Goal: Transaction & Acquisition: Purchase product/service

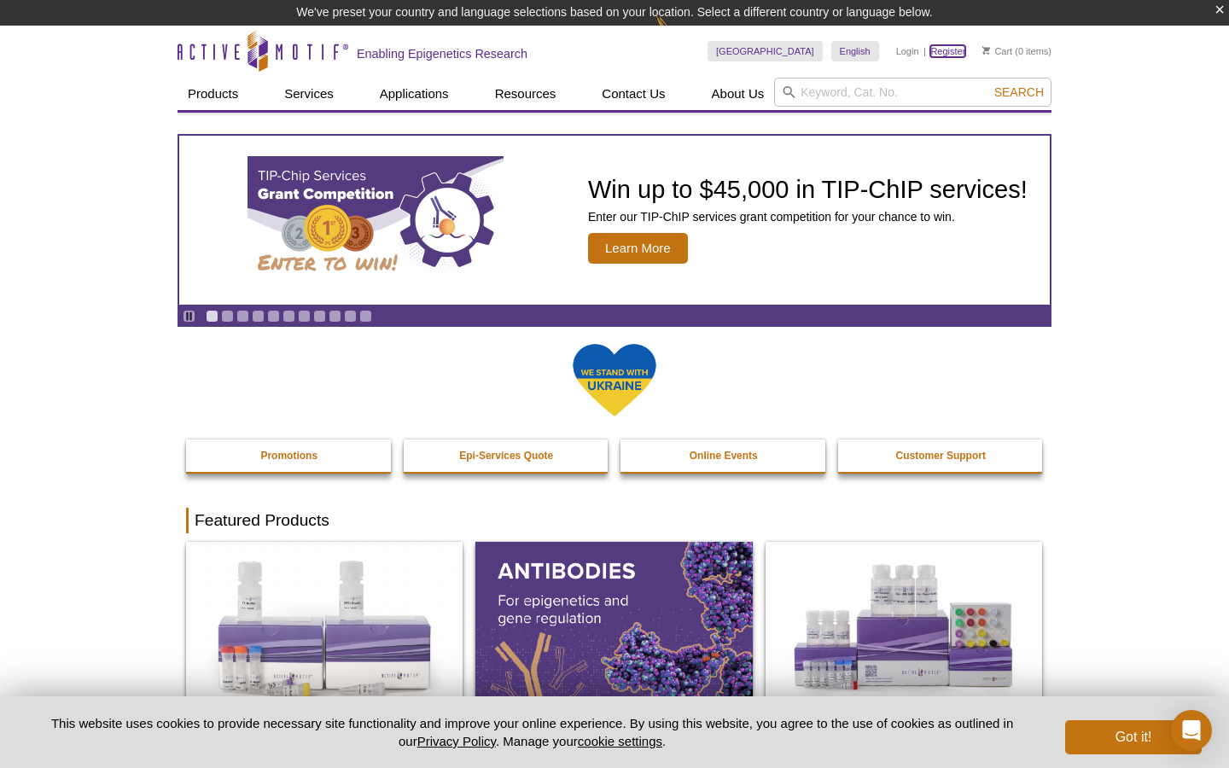
click at [944, 47] on link "Register" at bounding box center [947, 51] width 35 height 12
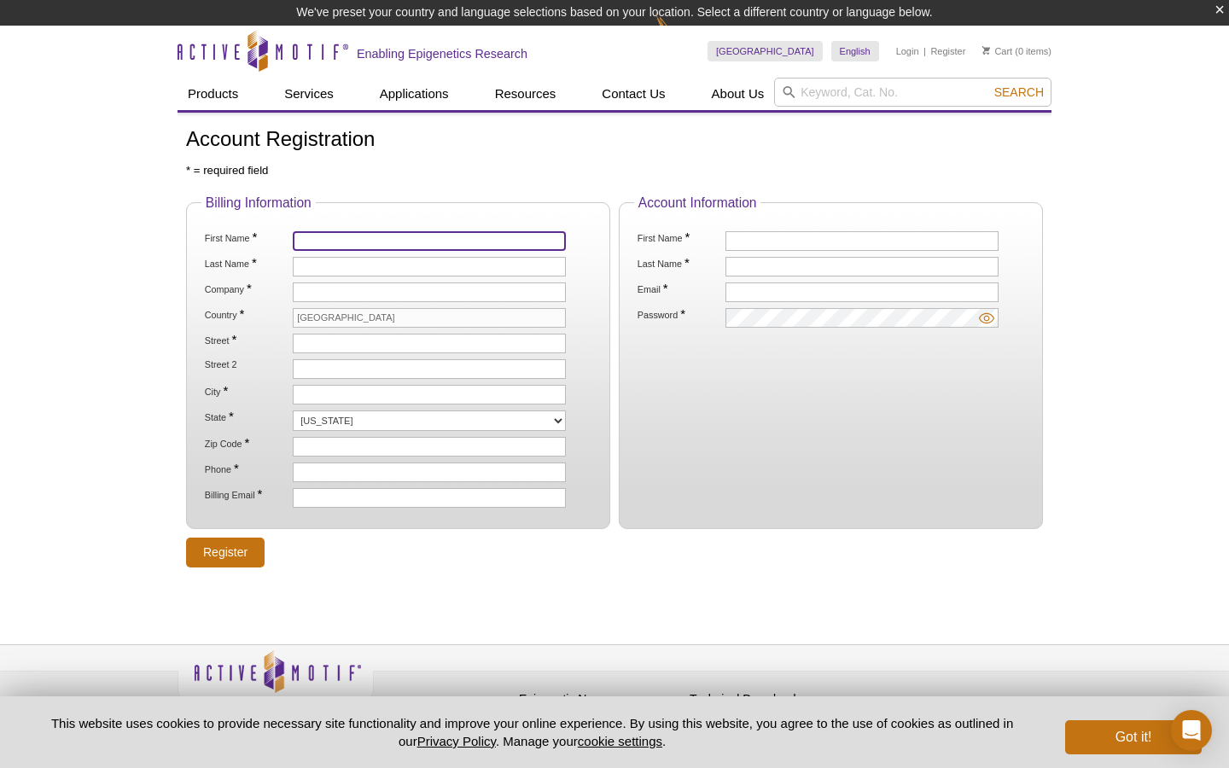
click at [446, 239] on input "First Name *" at bounding box center [429, 241] width 273 height 20
type input "Anam"
type input "[PERSON_NAME]"
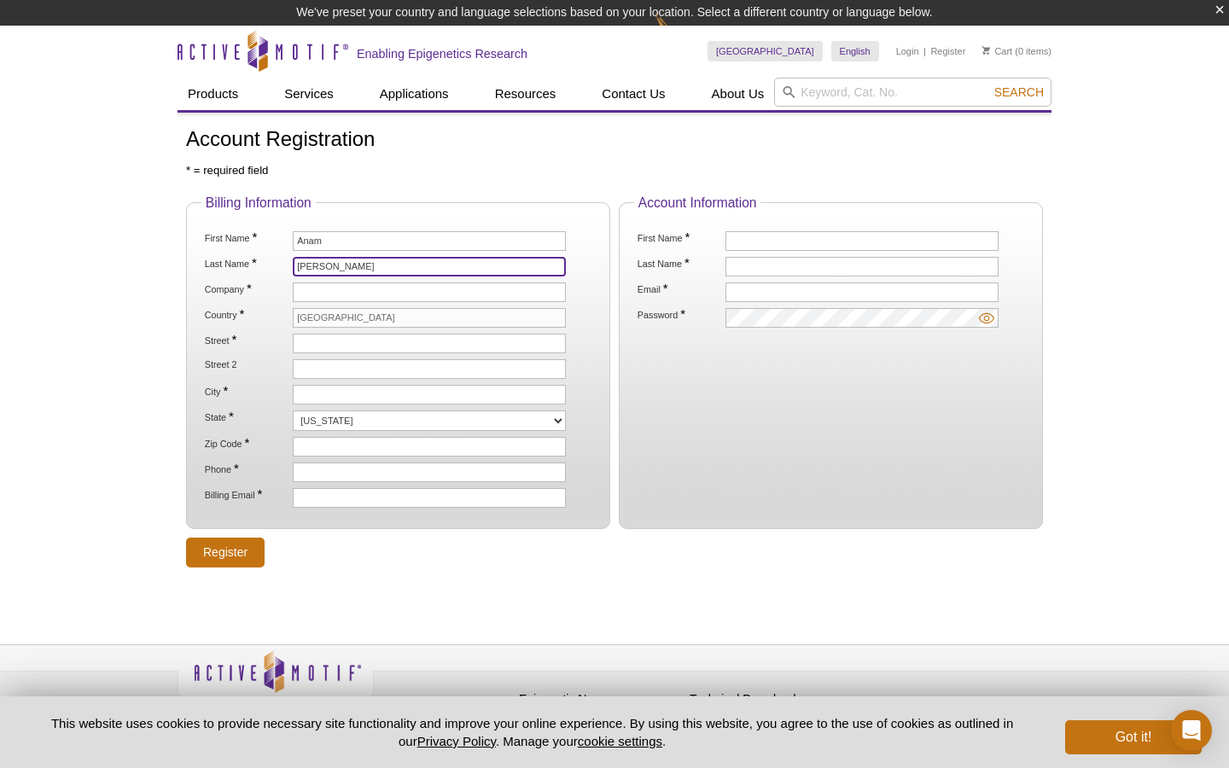
type input "Icahn School of Medicine"
type input "Annenberg, 21, 21-44"
type input "New York City"
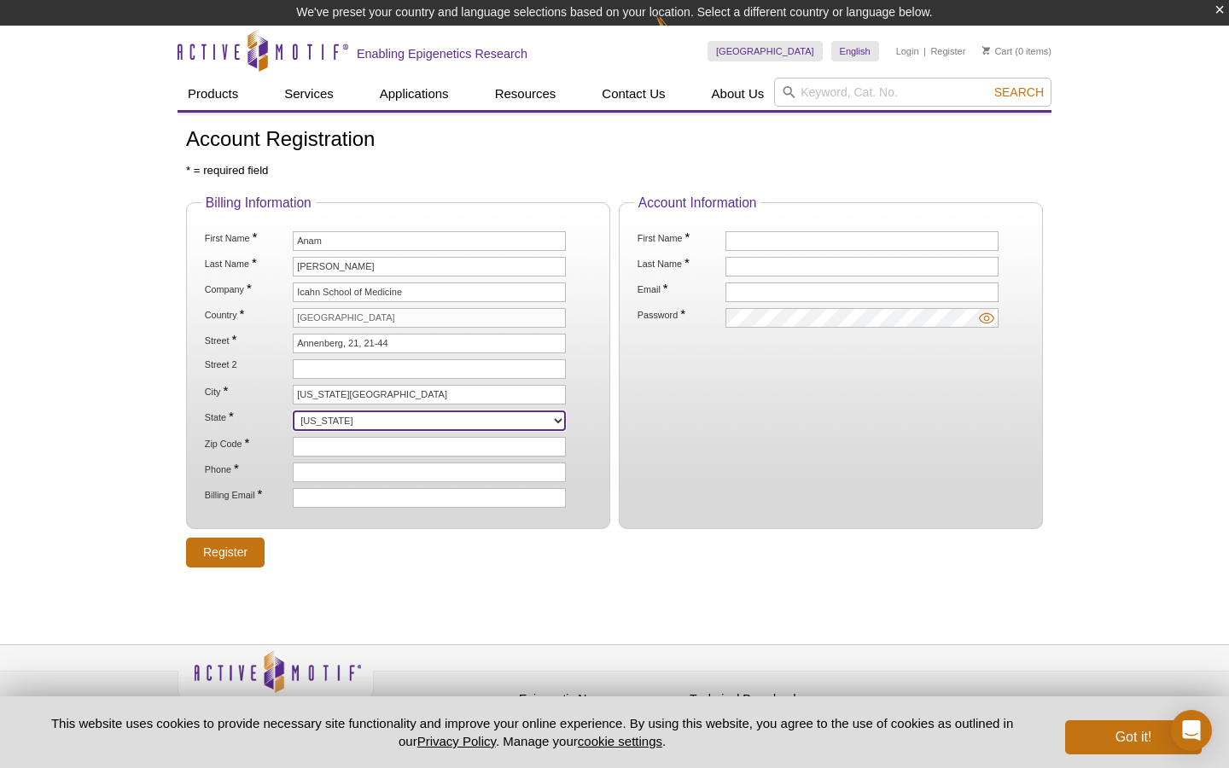
select select "NY"
type input "10029"
type input "3125936870"
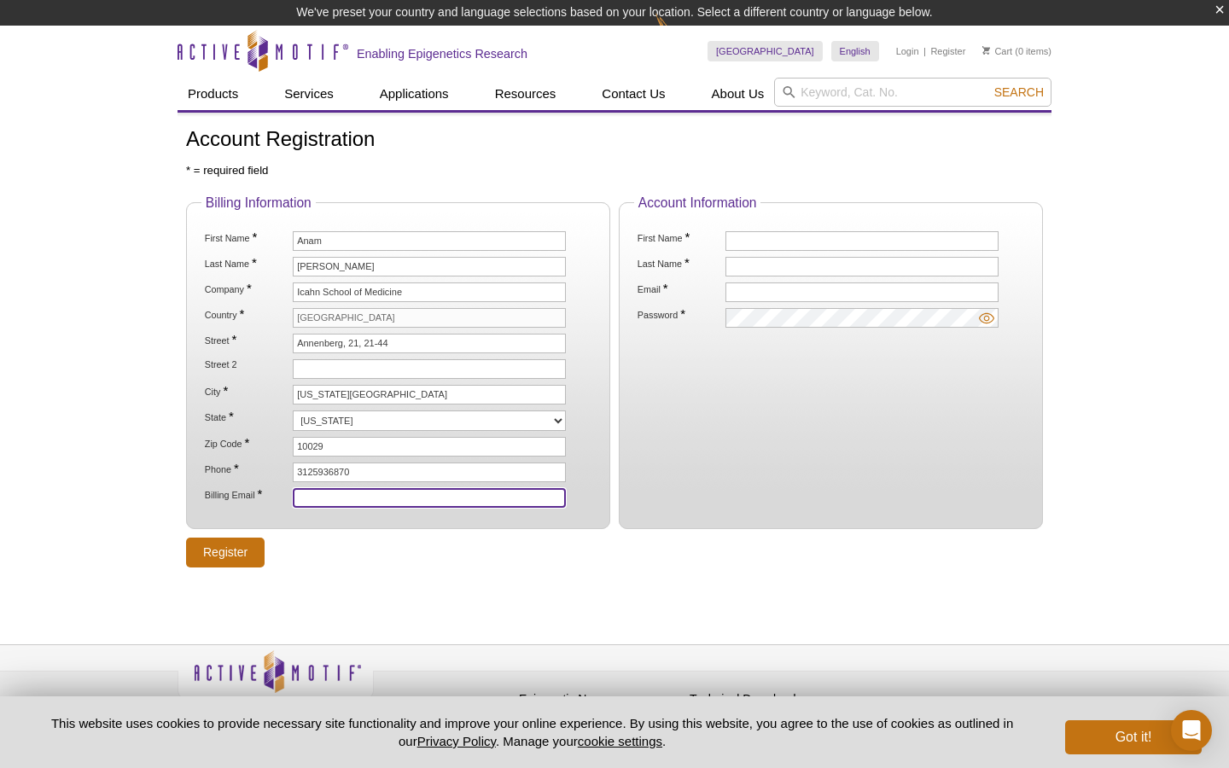
type input "anam.kidwai@mssm.edu"
click at [348, 318] on input "[GEOGRAPHIC_DATA]" at bounding box center [429, 318] width 273 height 20
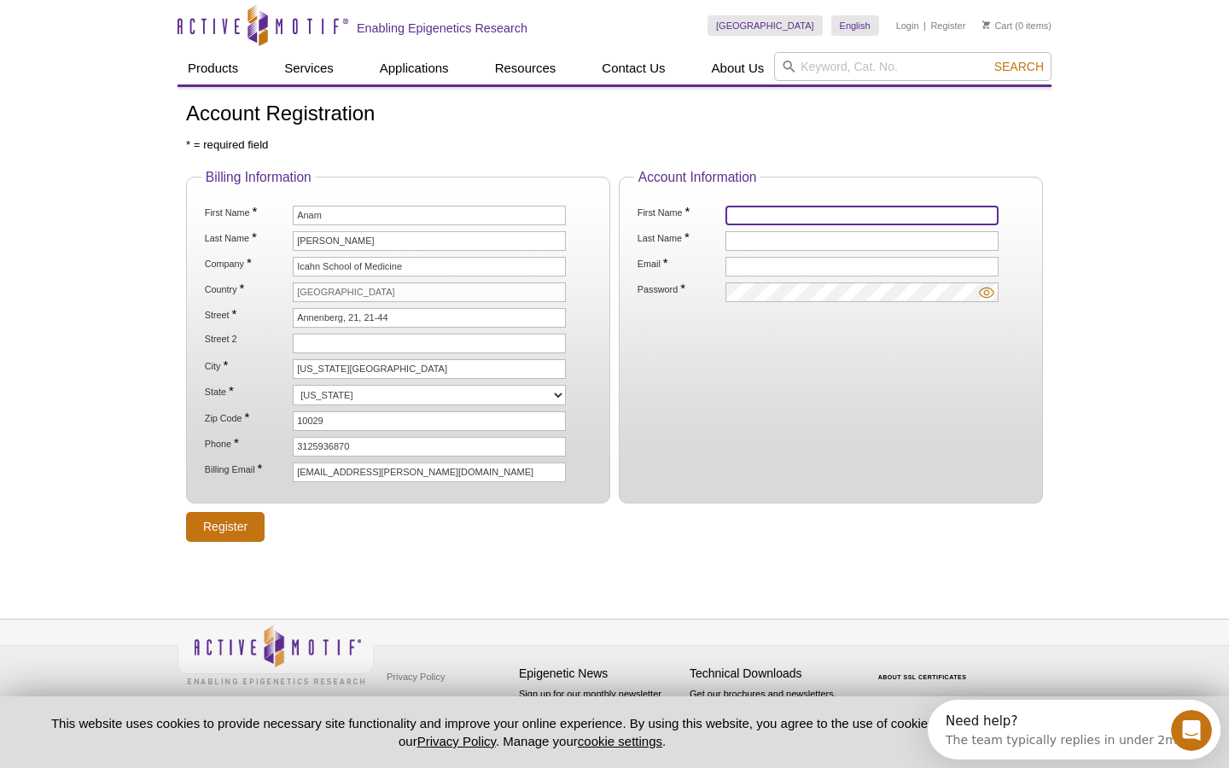
click at [767, 209] on input "First Name *" at bounding box center [862, 216] width 273 height 20
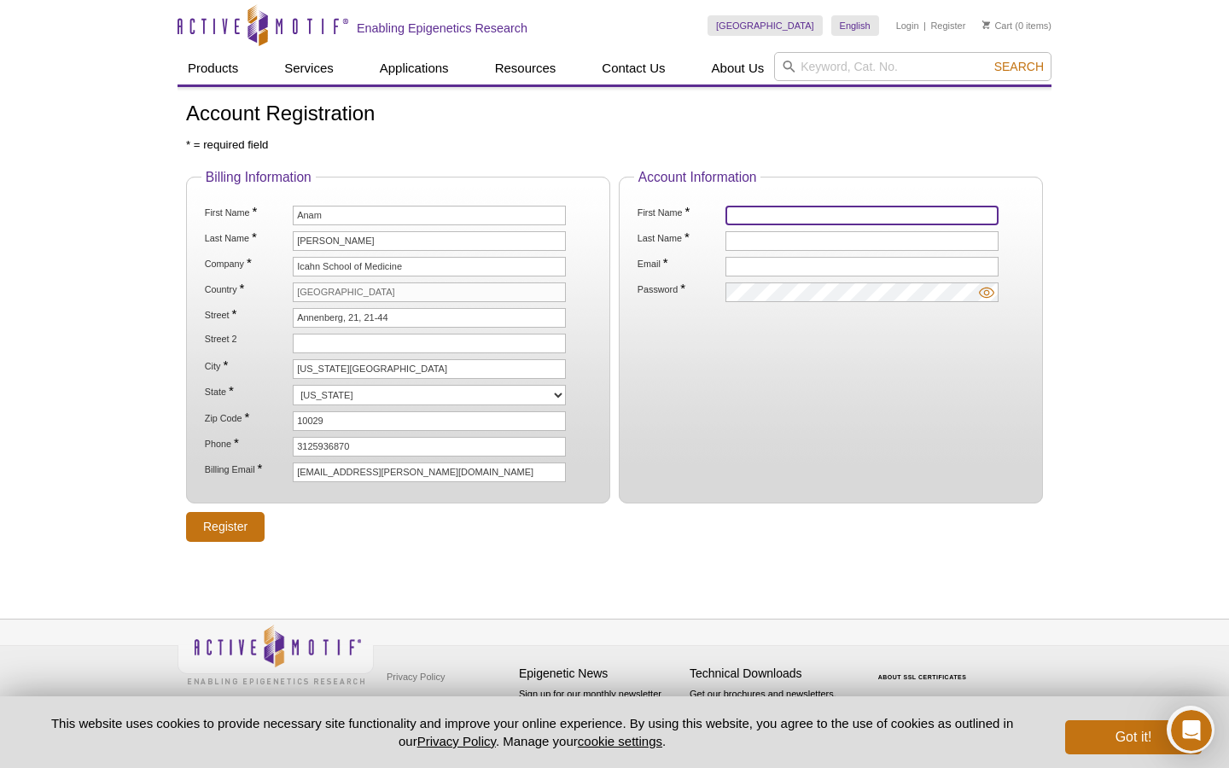
type input "Anam"
type input "Kidwai"
type input "anam.kidwai@mssm.edu"
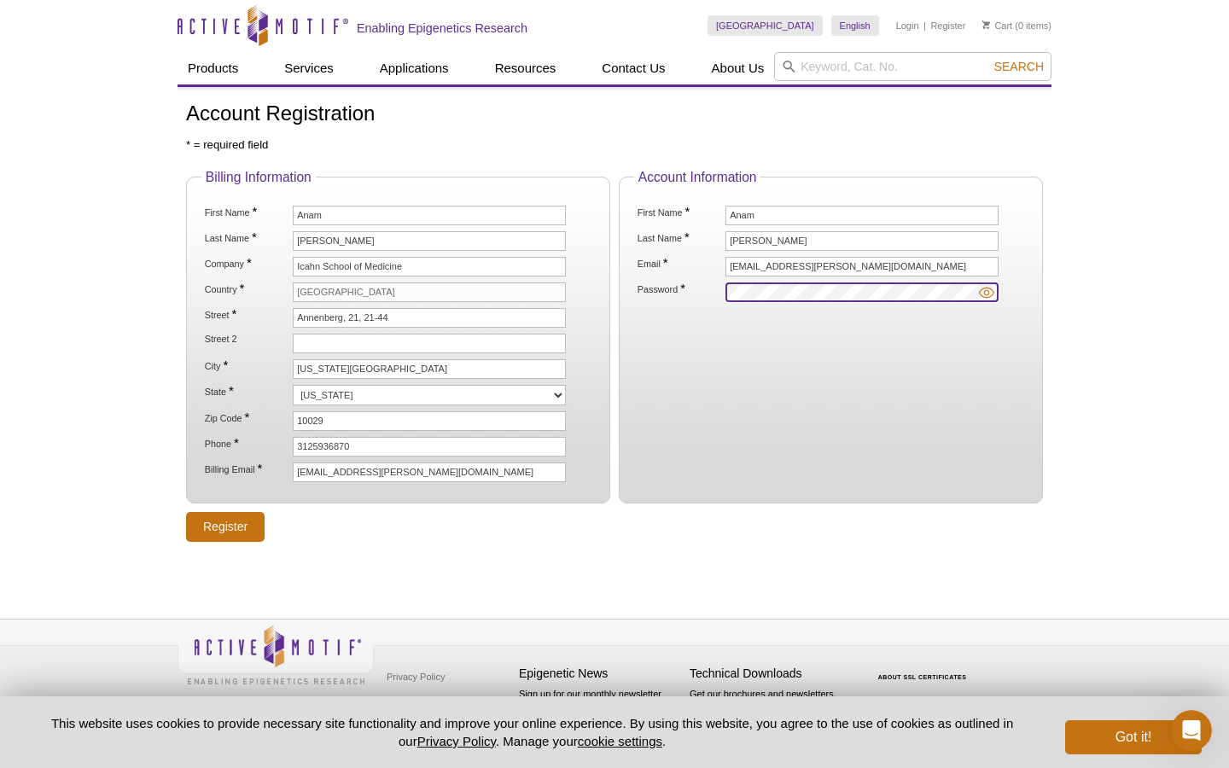
click at [693, 291] on li "Password *" at bounding box center [831, 293] width 390 height 20
click at [987, 293] on img at bounding box center [986, 292] width 15 height 15
click at [815, 306] on fieldset "Account Information First Name * Anam Last Name * Kidwai Email * anam.kidwai@ms…" at bounding box center [831, 337] width 424 height 335
click at [241, 533] on input "Register" at bounding box center [225, 527] width 79 height 30
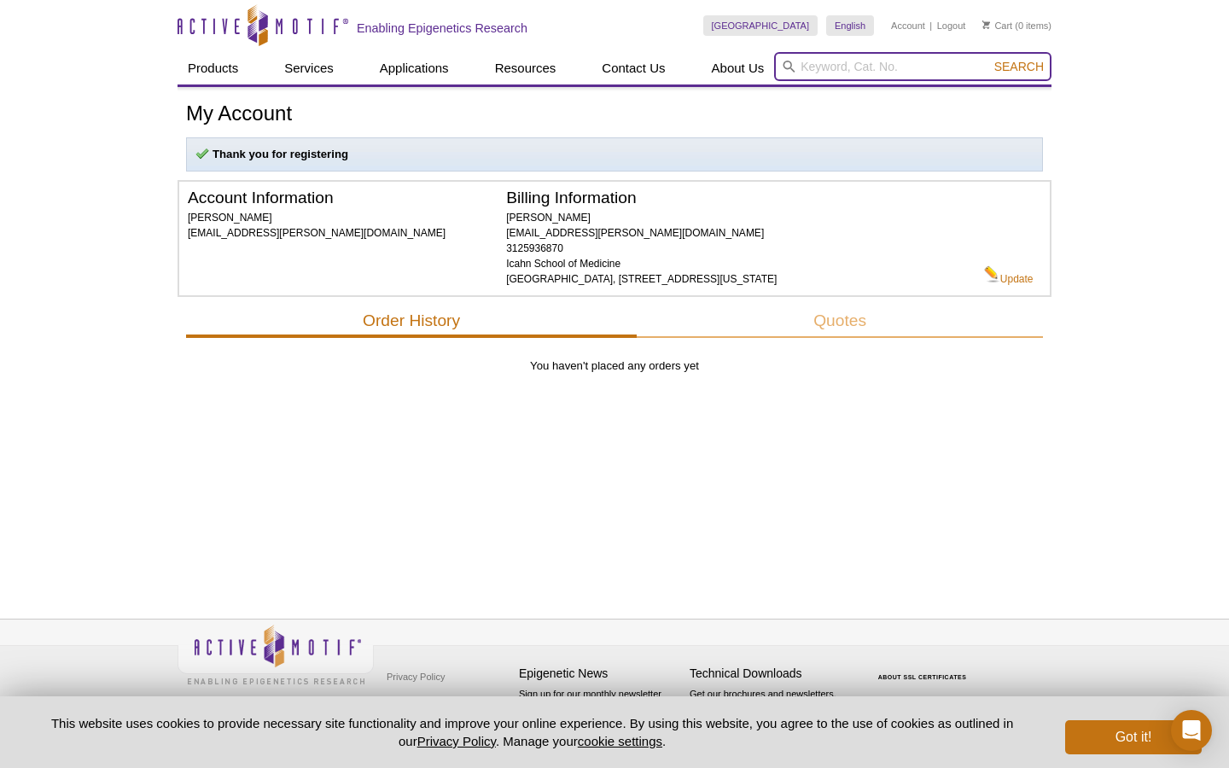
click at [867, 73] on input "search" at bounding box center [912, 66] width 277 height 29
paste input "55009"
click at [989, 59] on button "Search" at bounding box center [1019, 66] width 60 height 15
click at [848, 93] on li "55009 – MeDIP" at bounding box center [820, 94] width 84 height 24
type input "55009 – MeDIP"
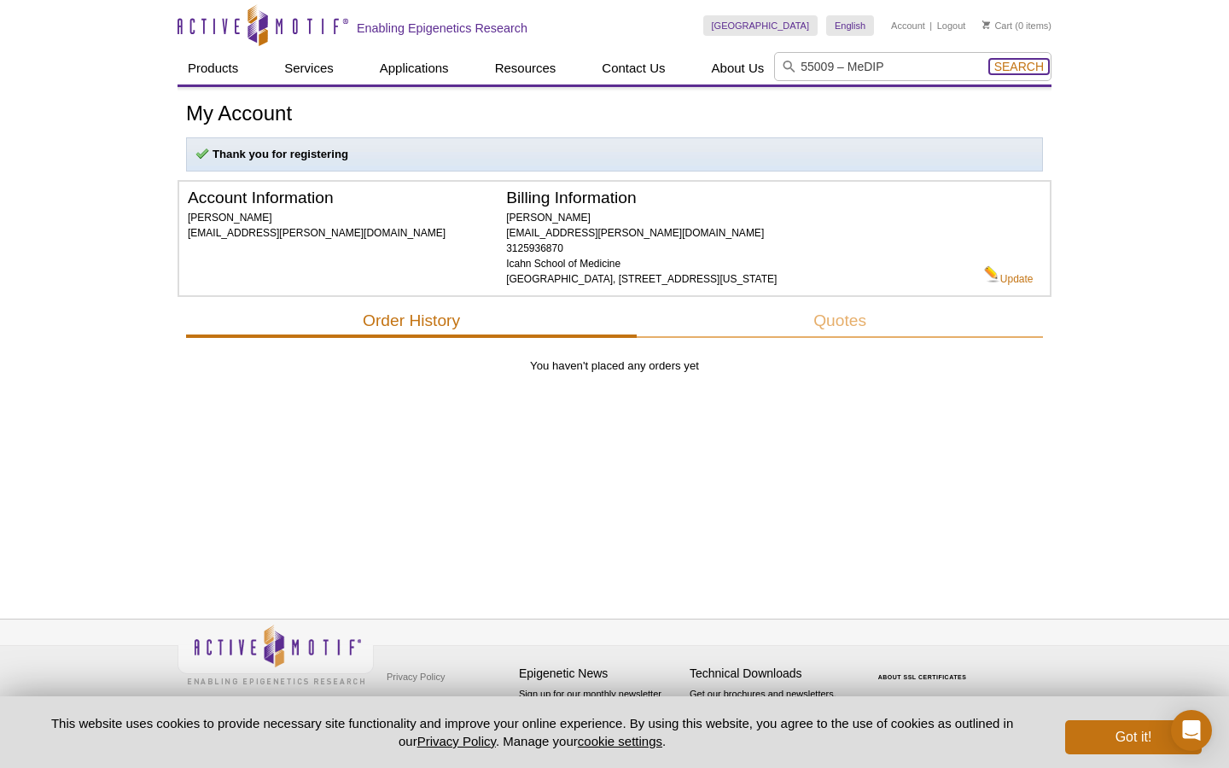
click at [1016, 66] on span "Search" at bounding box center [1019, 67] width 50 height 14
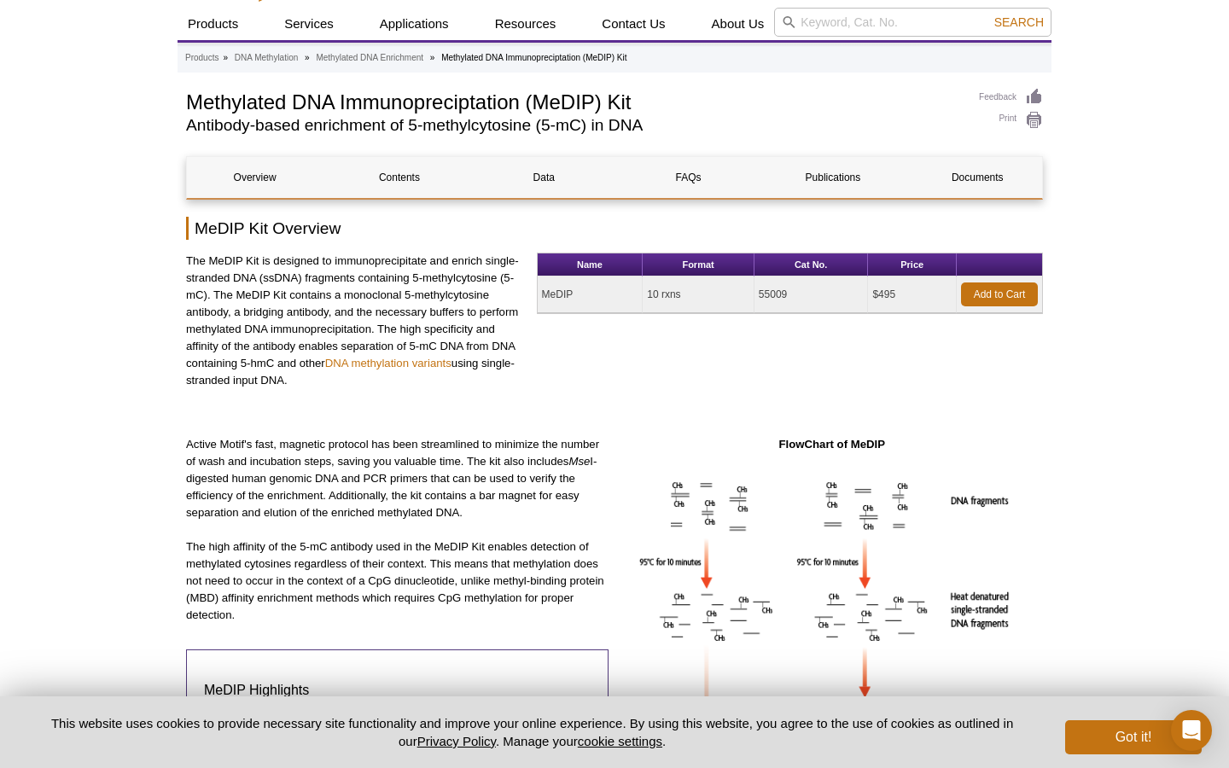
scroll to position [46, 0]
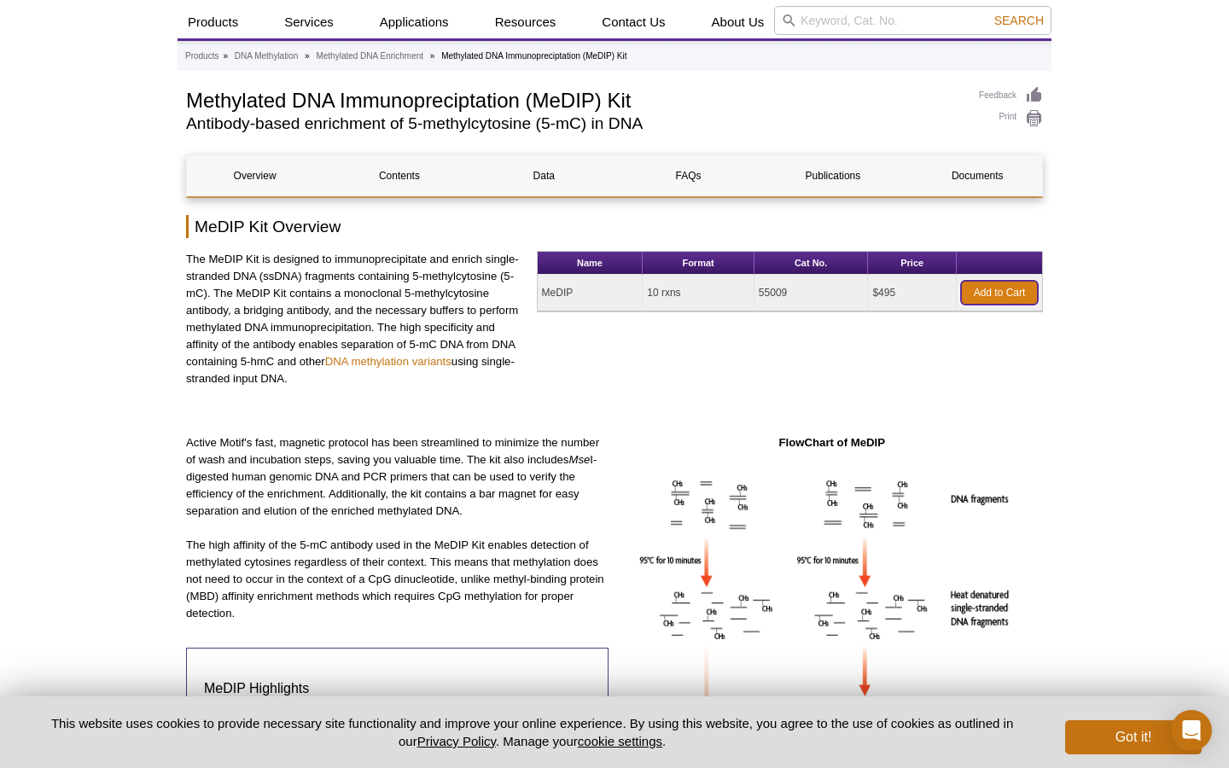
click at [986, 292] on link "Add to Cart" at bounding box center [999, 293] width 77 height 24
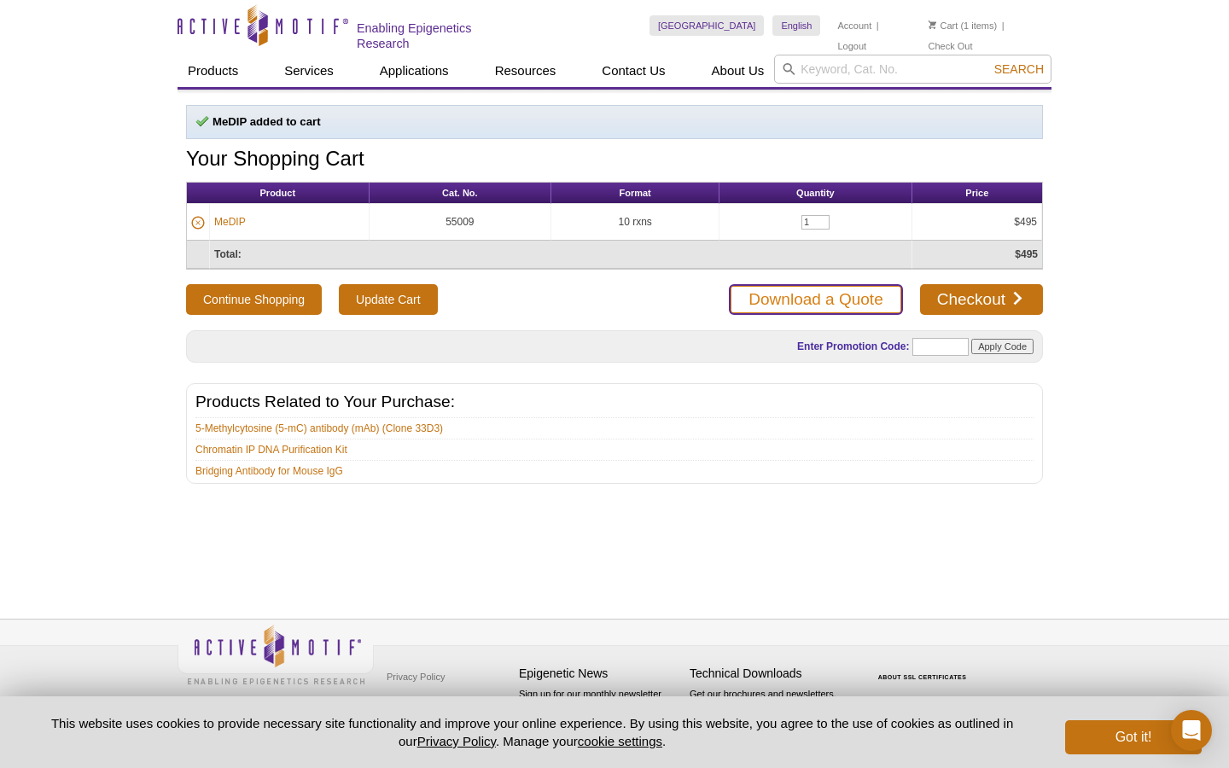
click at [881, 300] on link "Download a Quote" at bounding box center [815, 299] width 173 height 31
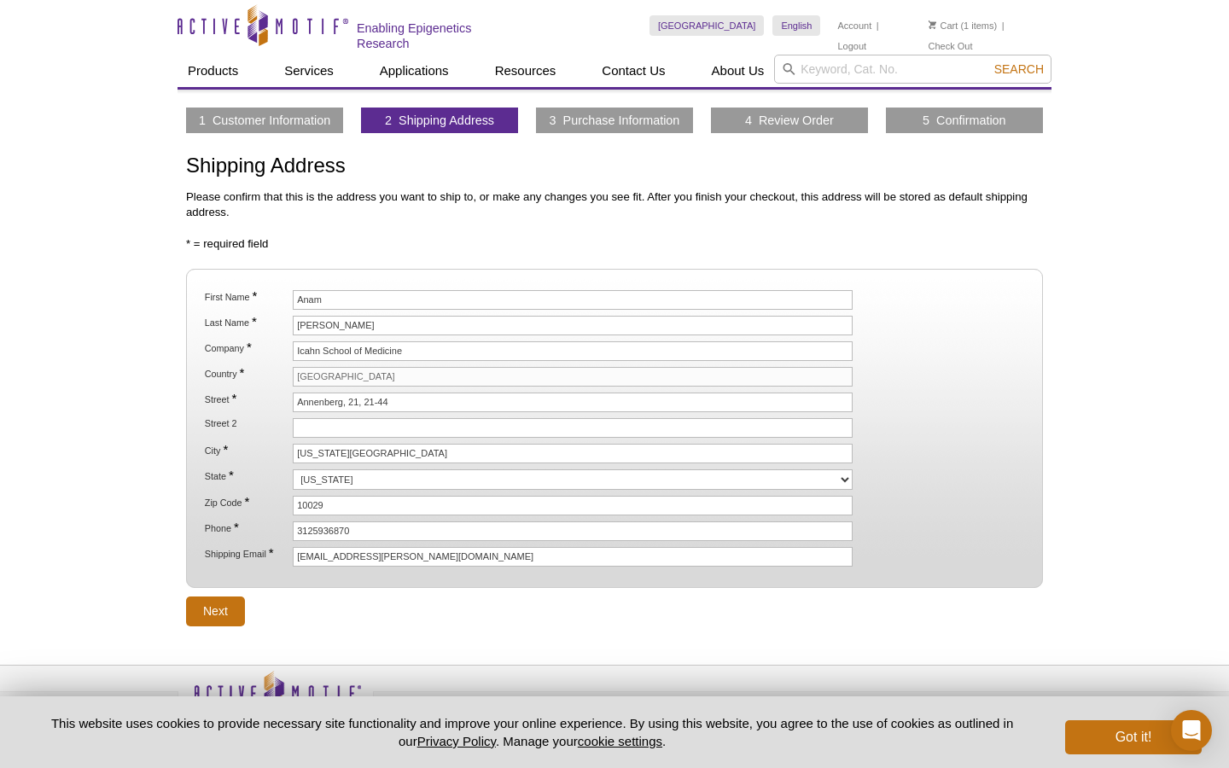
scroll to position [44, 0]
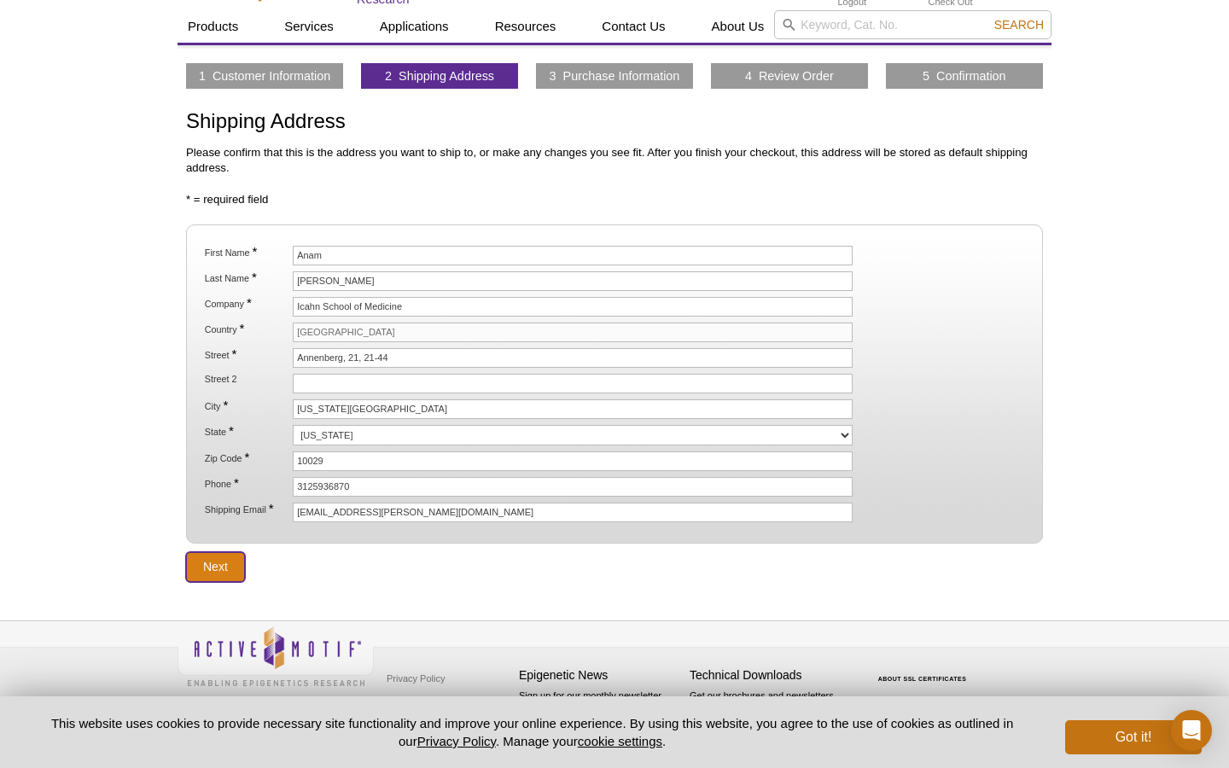
click at [219, 562] on input "Next" at bounding box center [215, 567] width 59 height 30
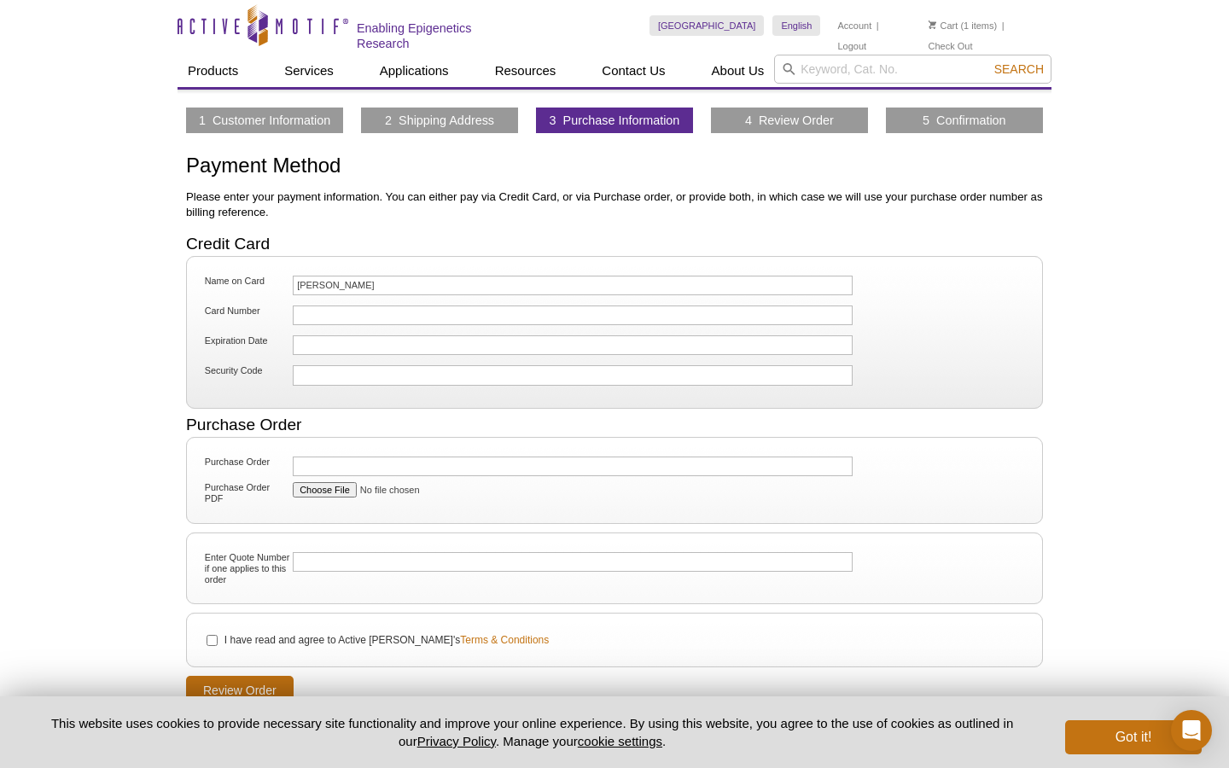
click at [167, 342] on div "Active Motif Logo Enabling Epigenetics Research 1 Search Skip to content Active…" at bounding box center [614, 447] width 1229 height 894
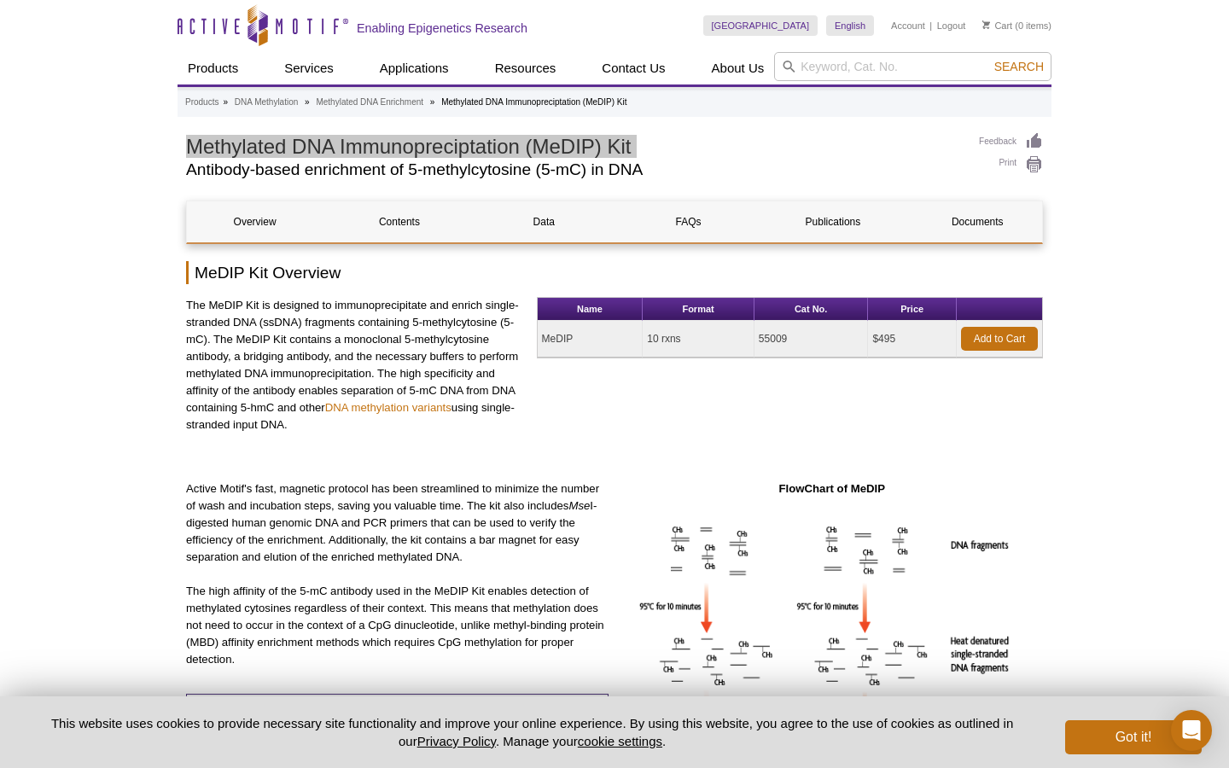
drag, startPoint x: 184, startPoint y: 147, endPoint x: 645, endPoint y: 160, distance: 461.1
copy div "Methylated DNA Immunopreciptation (MeDIP) Kit"
drag, startPoint x: 901, startPoint y: 341, endPoint x: 875, endPoint y: 335, distance: 27.1
click at [875, 335] on td "$495" at bounding box center [912, 339] width 89 height 37
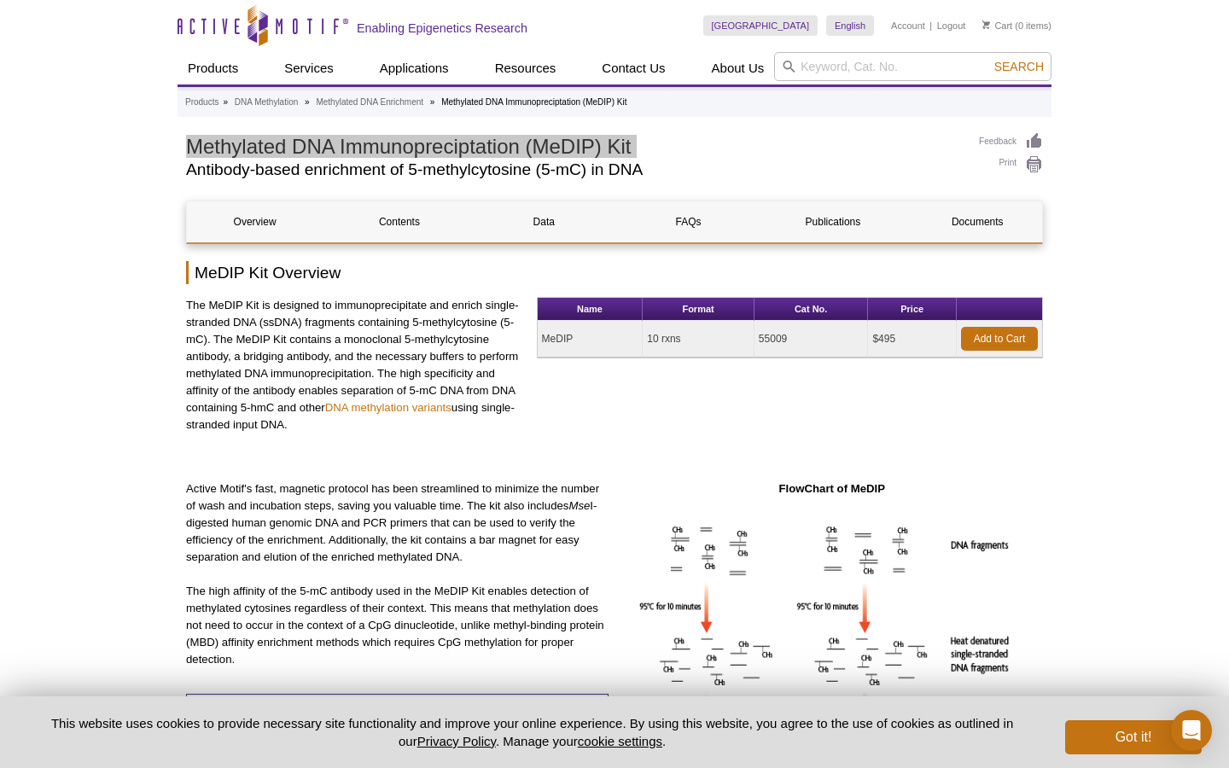
copy td "$495"
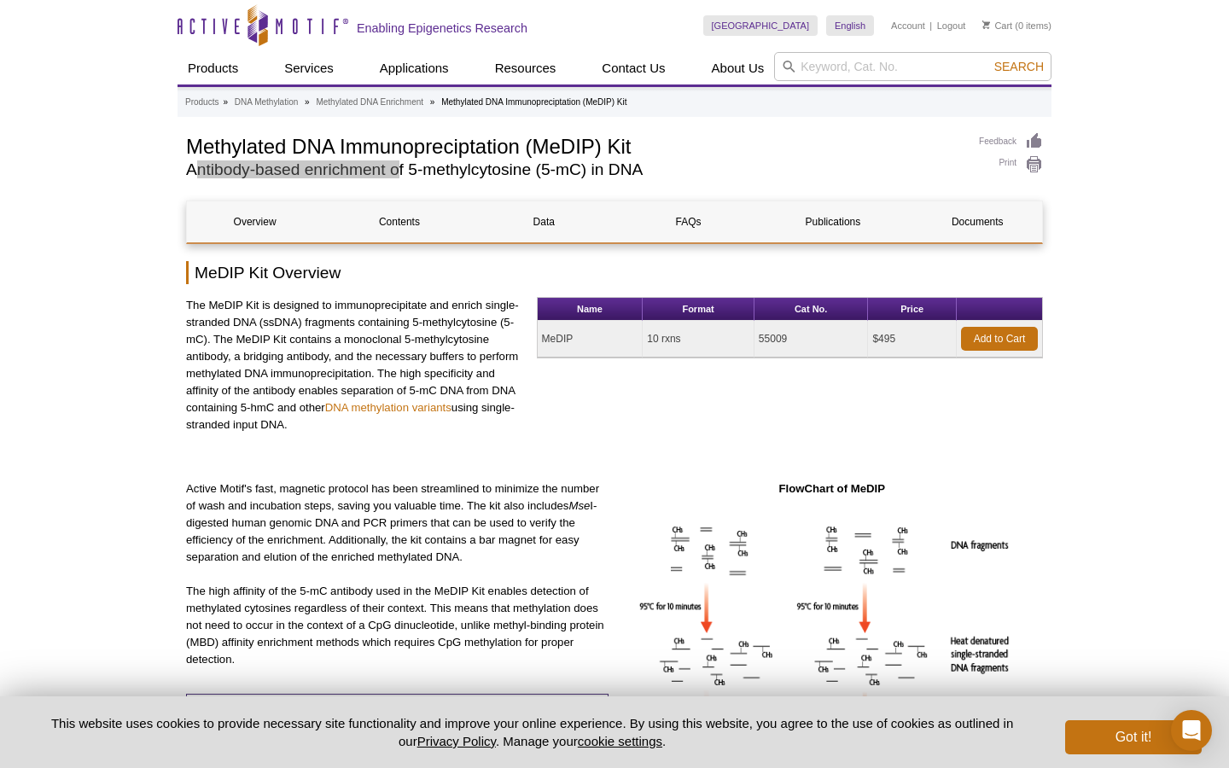
drag, startPoint x: 193, startPoint y: 177, endPoint x: 398, endPoint y: 172, distance: 204.9
click at [398, 172] on h2 "Antibody-based enrichment of 5-methylcytosine (5-mC) in DNA" at bounding box center [574, 169] width 776 height 15
drag, startPoint x: 187, startPoint y: 169, endPoint x: 674, endPoint y: 161, distance: 487.4
click at [674, 162] on h2 "Antibody-based enrichment of 5-methylcytosine (5-mC) in DNA" at bounding box center [574, 169] width 776 height 15
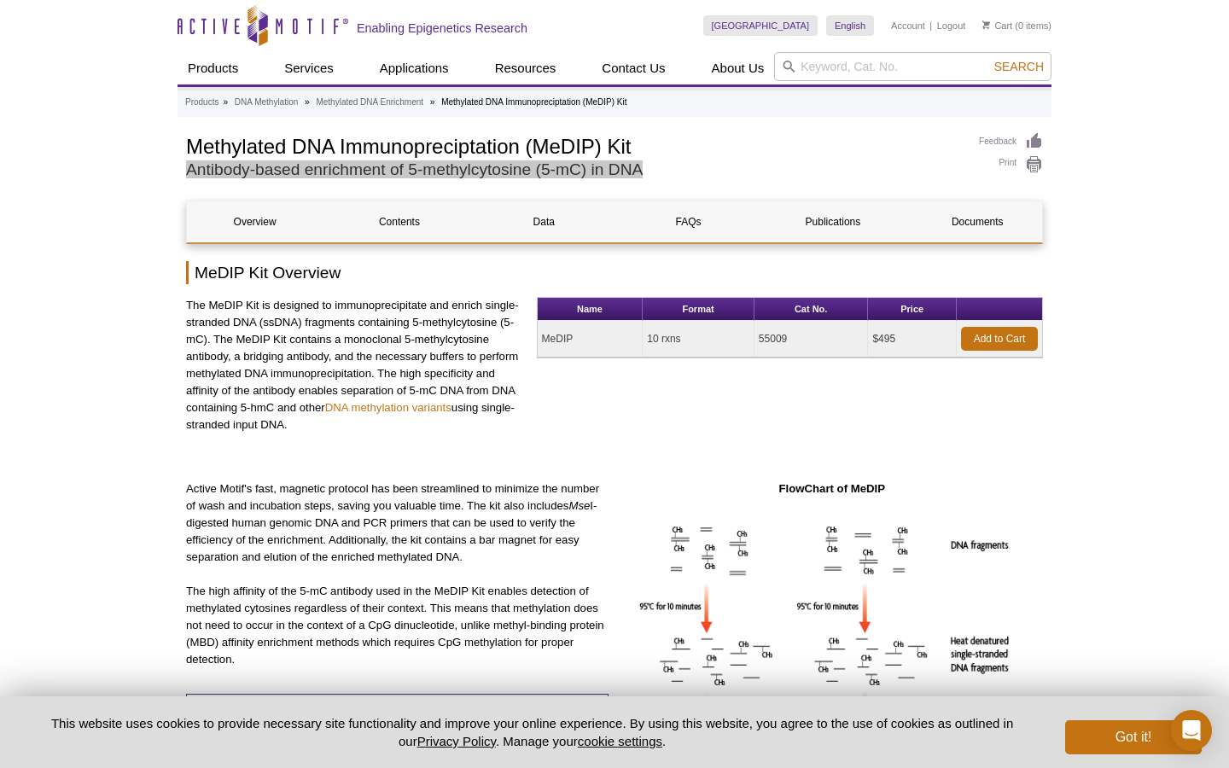
drag, startPoint x: 674, startPoint y: 161, endPoint x: 654, endPoint y: 166, distance: 21.1
click at [654, 166] on h2 "Antibody-based enrichment of 5-methylcytosine (5-mC) in DNA" at bounding box center [574, 169] width 776 height 15
copy h2 "Antibody-based enrichment of 5-methylcytosine (5-mC) in DNA"
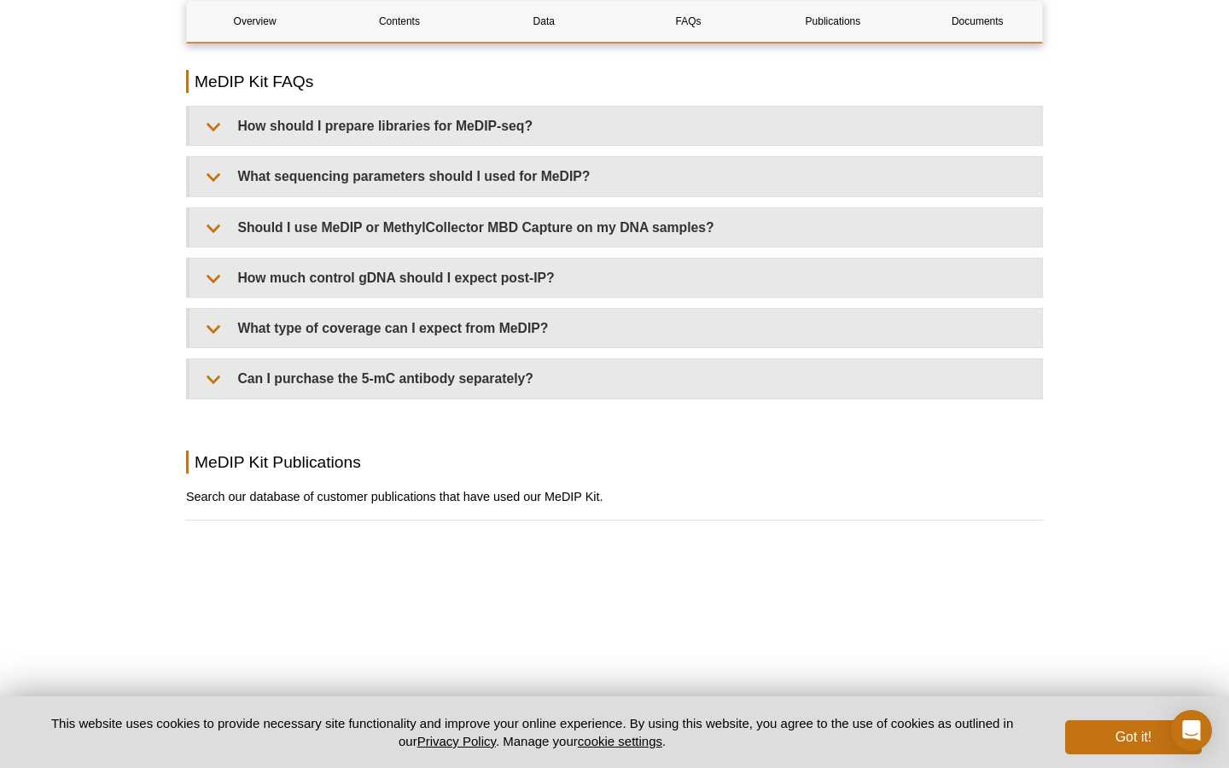
scroll to position [2925, 0]
